Goal: Find contact information: Find contact information

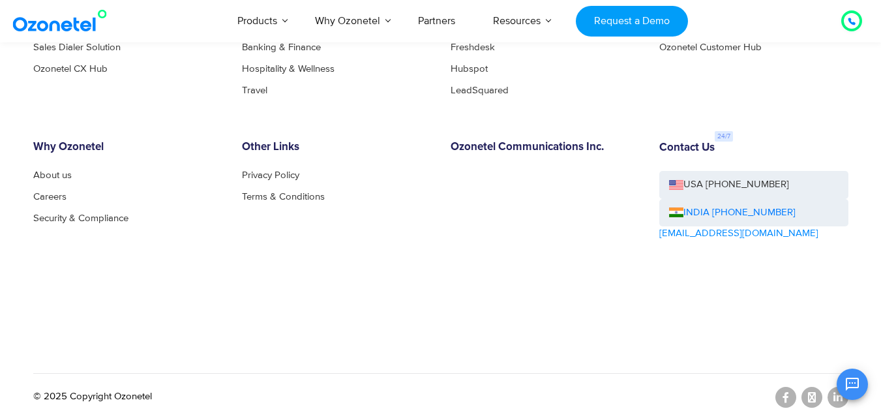
scroll to position [7253, 0]
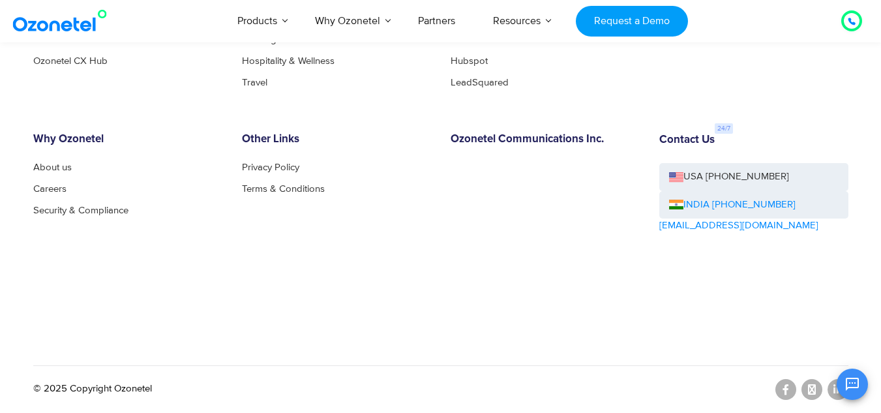
drag, startPoint x: 797, startPoint y: 207, endPoint x: 711, endPoint y: 205, distance: 85.4
click at [711, 205] on div "INDIA [PHONE_NUMBER]" at bounding box center [753, 205] width 189 height 28
copy link "[PHONE_NUMBER]"
